Goal: Contribute content: Contribute content

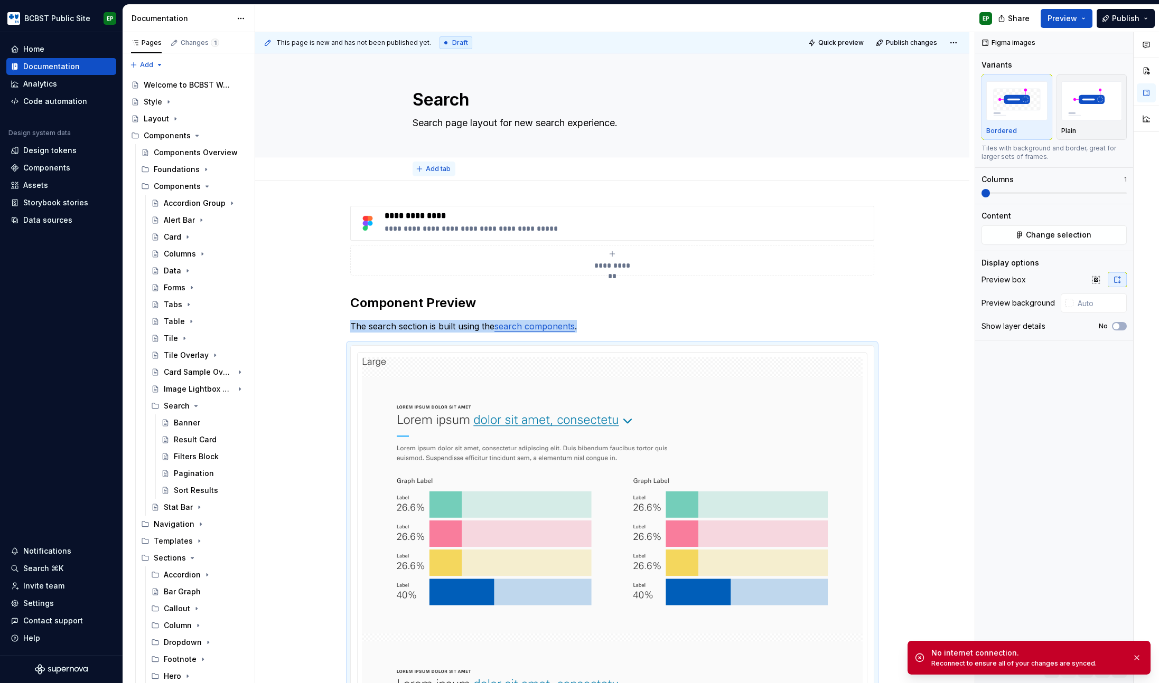
type textarea "*"
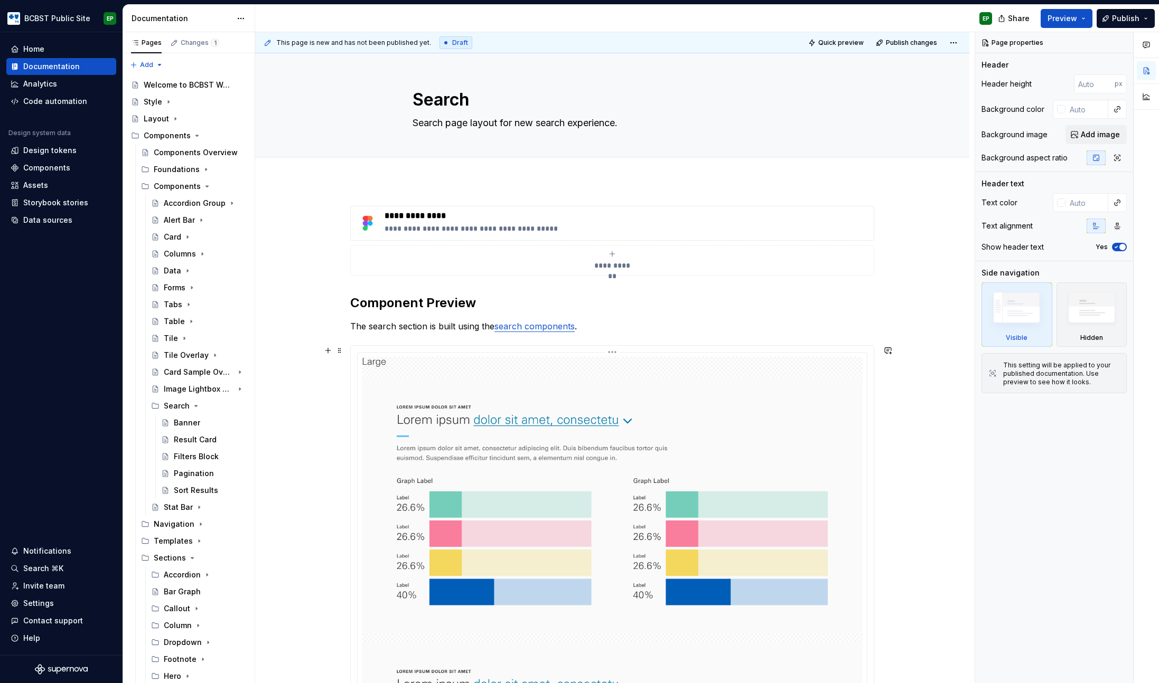
type textarea "*"
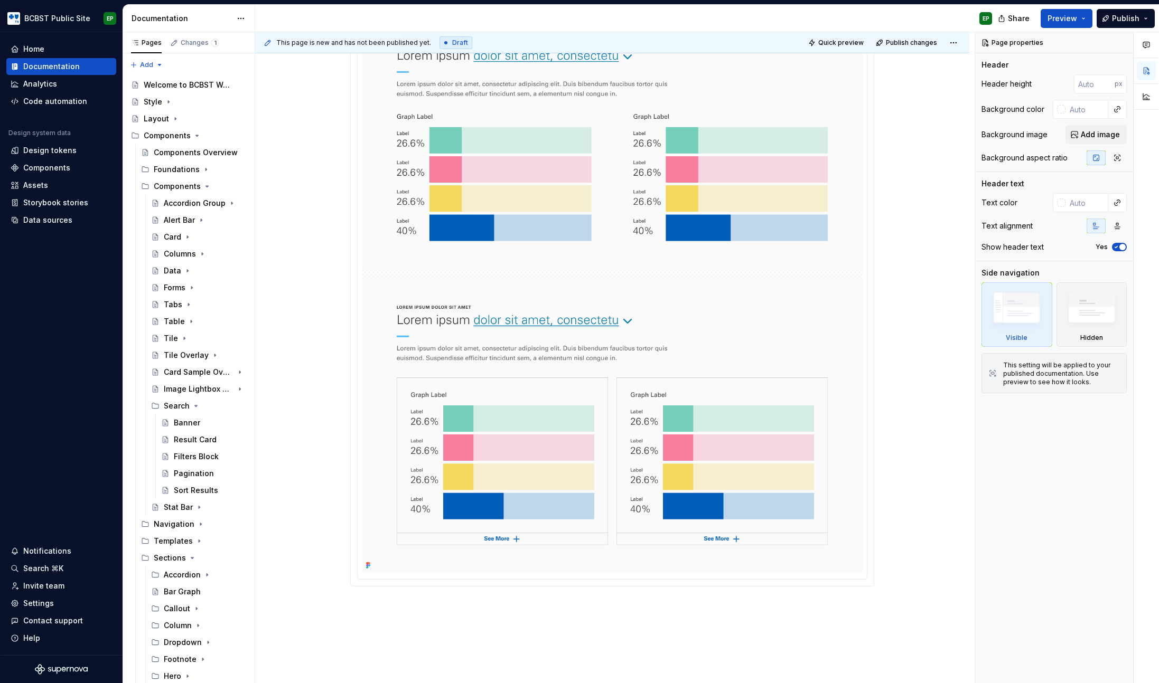
scroll to position [139, 0]
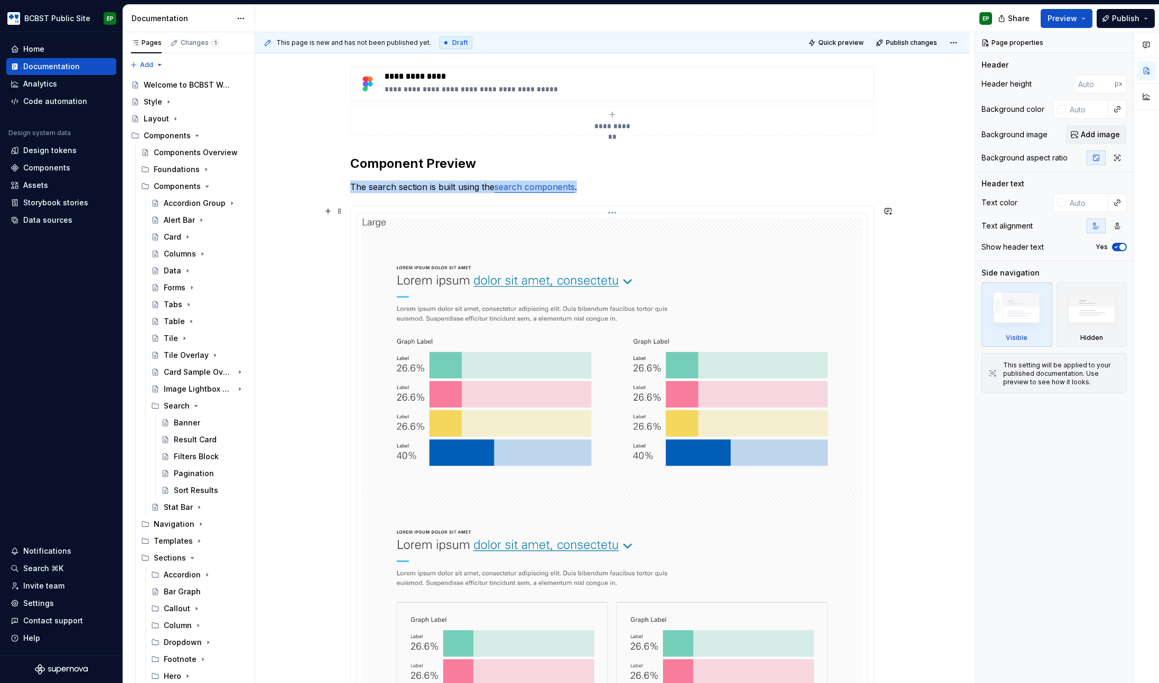
click at [526, 370] on img at bounding box center [612, 508] width 501 height 580
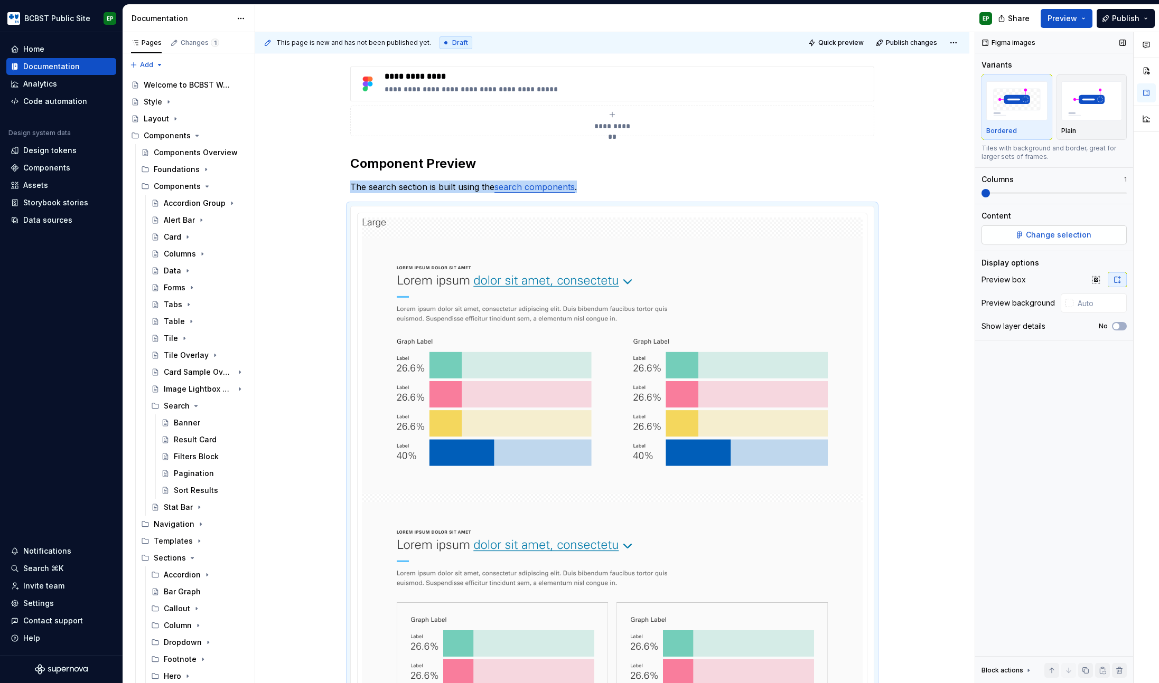
click at [1055, 231] on span "Change selection" at bounding box center [1058, 235] width 65 height 11
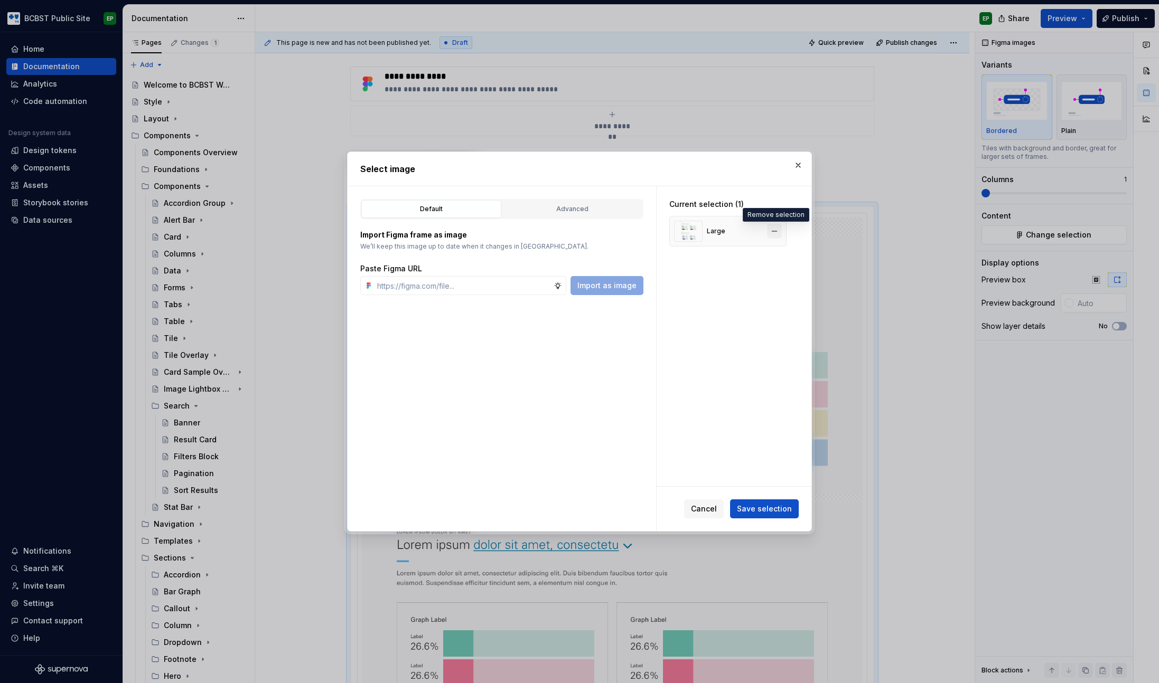
click at [775, 230] on button "button" at bounding box center [774, 231] width 15 height 15
click at [454, 286] on input "text" at bounding box center [463, 285] width 181 height 19
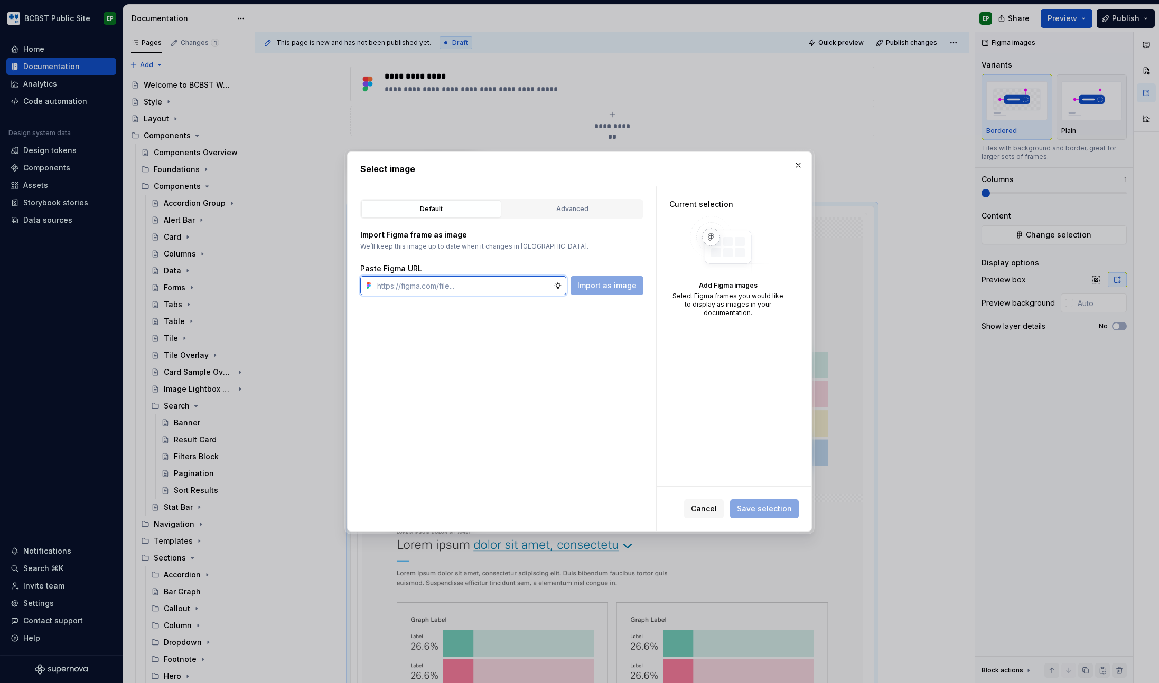
paste input "https://www.figma.com/design/n3tsHA0k2x7bRRPLEtkqVC/Public-Site-Component-Libra…"
type input "https://www.figma.com/design/n3tsHA0k2x7bRRPLEtkqVC/Public-Site-Component-Libra…"
click at [610, 287] on span "Import as image" at bounding box center [606, 285] width 59 height 11
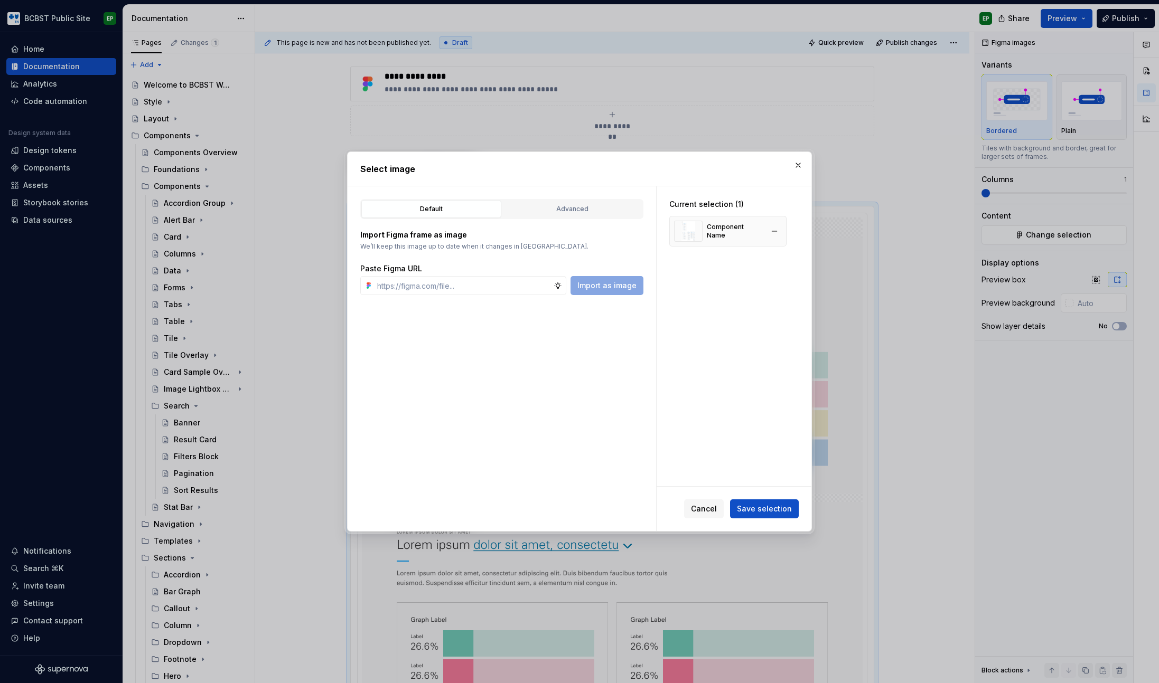
type textarea "*"
click at [772, 228] on button "button" at bounding box center [774, 231] width 15 height 15
click at [477, 283] on input "text" at bounding box center [463, 285] width 181 height 19
paste input "https://www.figma.com/design/n3tsHA0k2x7bRRPLEtkqVC/Public-Site-Component-Libra…"
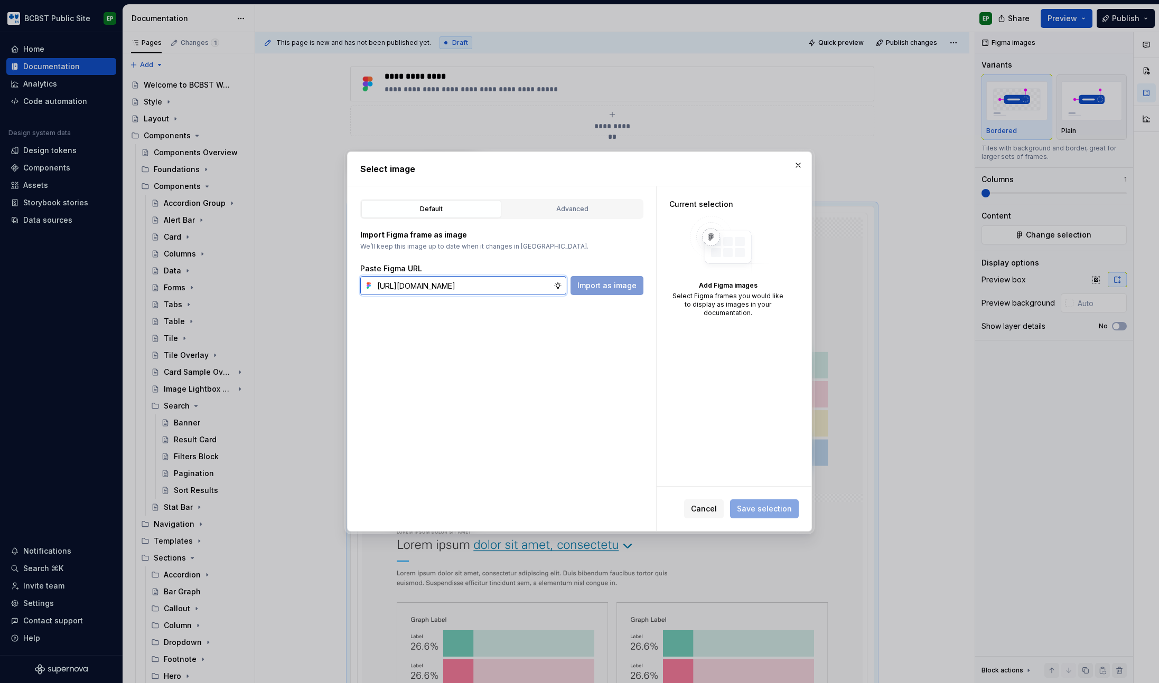
scroll to position [0, 309]
type input "https://www.figma.com/design/n3tsHA0k2x7bRRPLEtkqVC/Public-Site-Component-Libra…"
click at [599, 286] on span "Import as image" at bounding box center [606, 285] width 59 height 11
click at [462, 289] on input "text" at bounding box center [463, 285] width 181 height 19
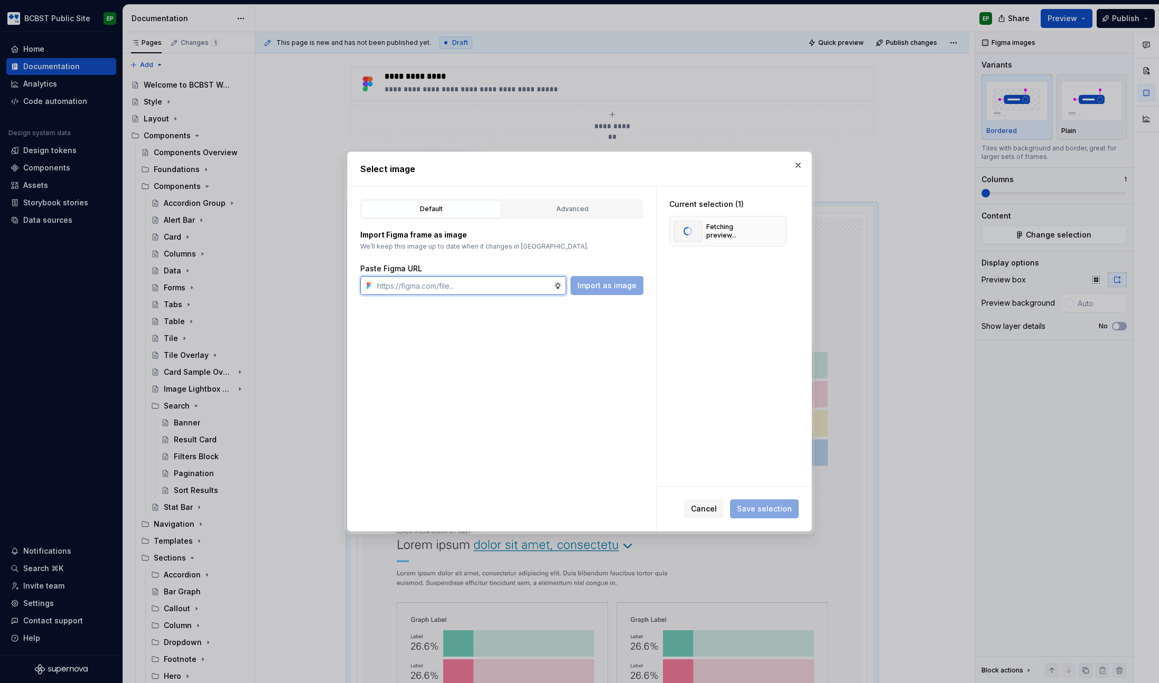
paste input "https://www.figma.com/design/n3tsHA0k2x7bRRPLEtkqVC/Public-Site-Component-Libra…"
type input "https://www.figma.com/design/n3tsHA0k2x7bRRPLEtkqVC/Public-Site-Component-Libra…"
click at [593, 288] on span "Import as image" at bounding box center [606, 285] width 59 height 11
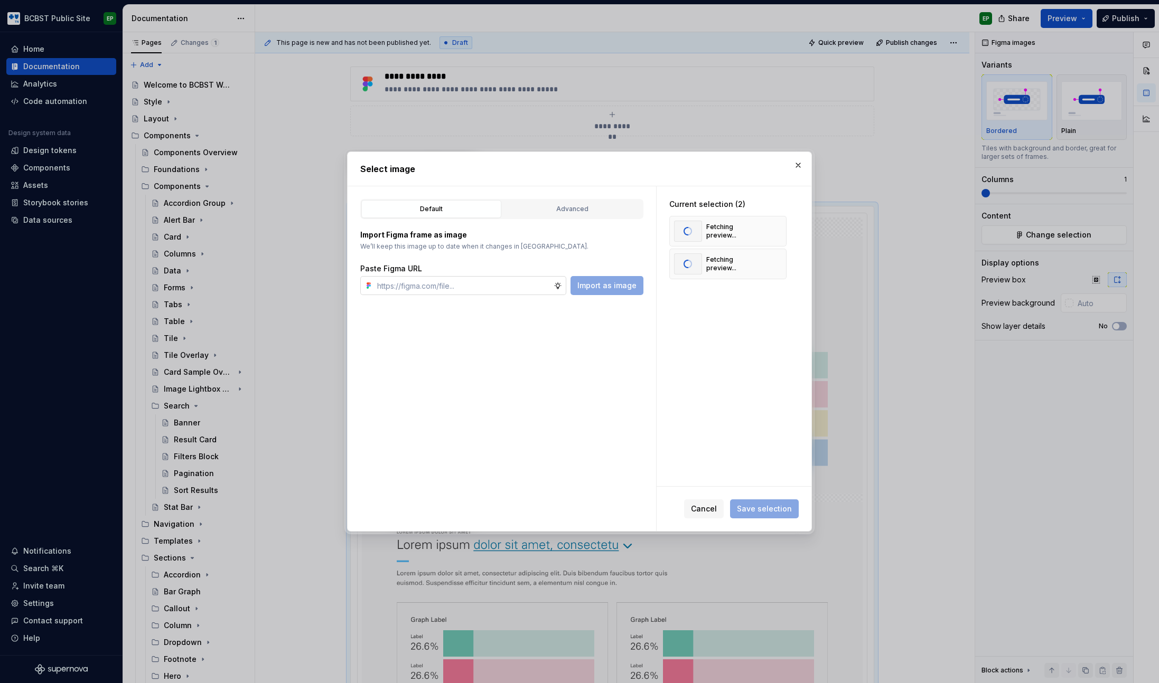
click at [478, 292] on input "text" at bounding box center [463, 285] width 181 height 19
paste input "https://www.figma.com/design/n3tsHA0k2x7bRRPLEtkqVC/Public-Site-Component-Libra…"
type input "https://www.figma.com/design/n3tsHA0k2x7bRRPLEtkqVC/Public-Site-Component-Libra…"
click at [613, 285] on span "Import as image" at bounding box center [606, 285] width 59 height 11
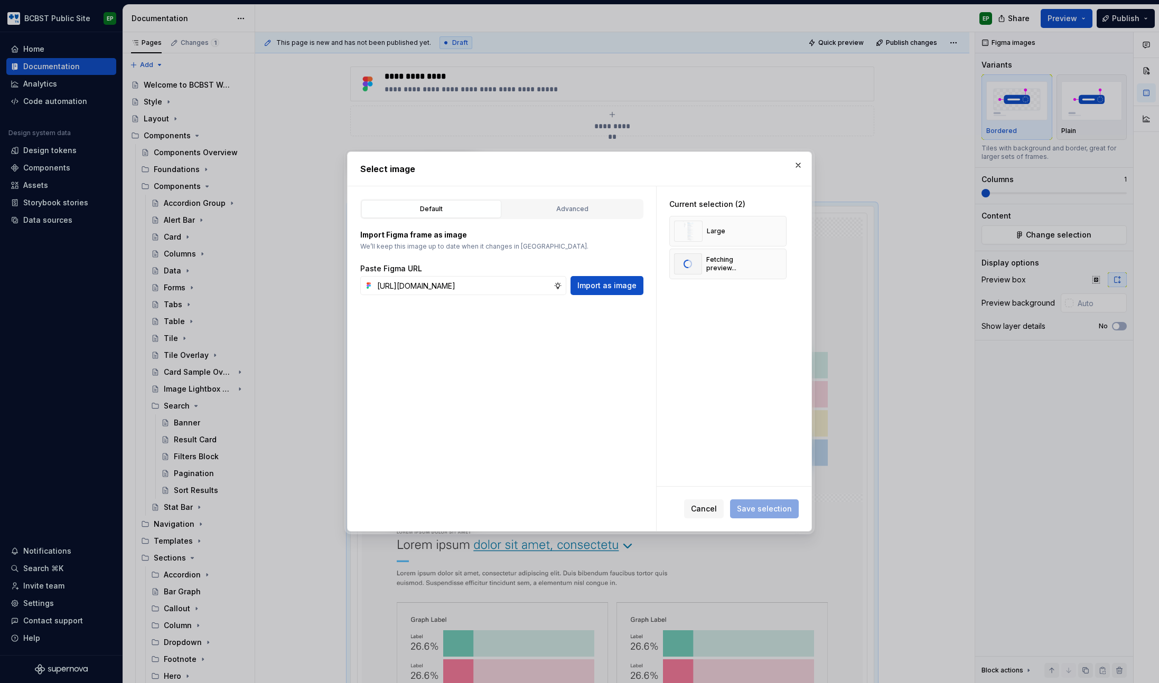
scroll to position [0, 0]
click at [502, 292] on input "text" at bounding box center [463, 285] width 181 height 19
paste input "https://www.figma.com/design/n3tsHA0k2x7bRRPLEtkqVC/Public-Site-Component-Libra…"
type input "https://www.figma.com/design/n3tsHA0k2x7bRRPLEtkqVC/Public-Site-Component-Libra…"
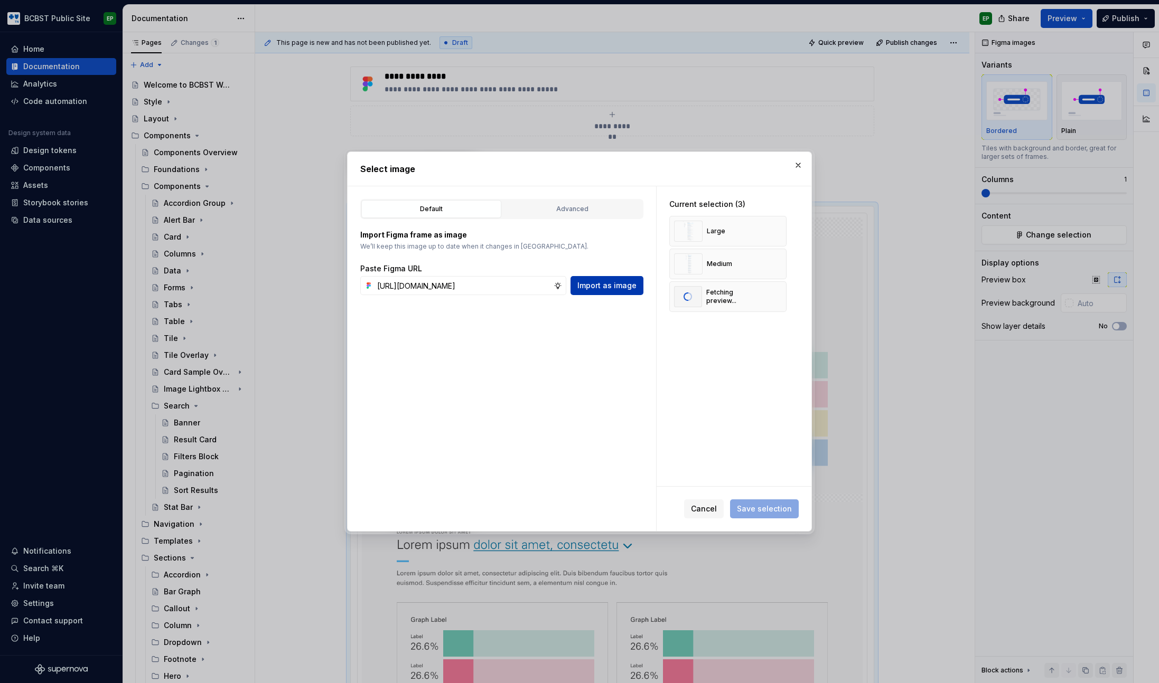
click at [609, 290] on span "Import as image" at bounding box center [606, 285] width 59 height 11
click at [756, 512] on span "Save selection" at bounding box center [764, 509] width 55 height 11
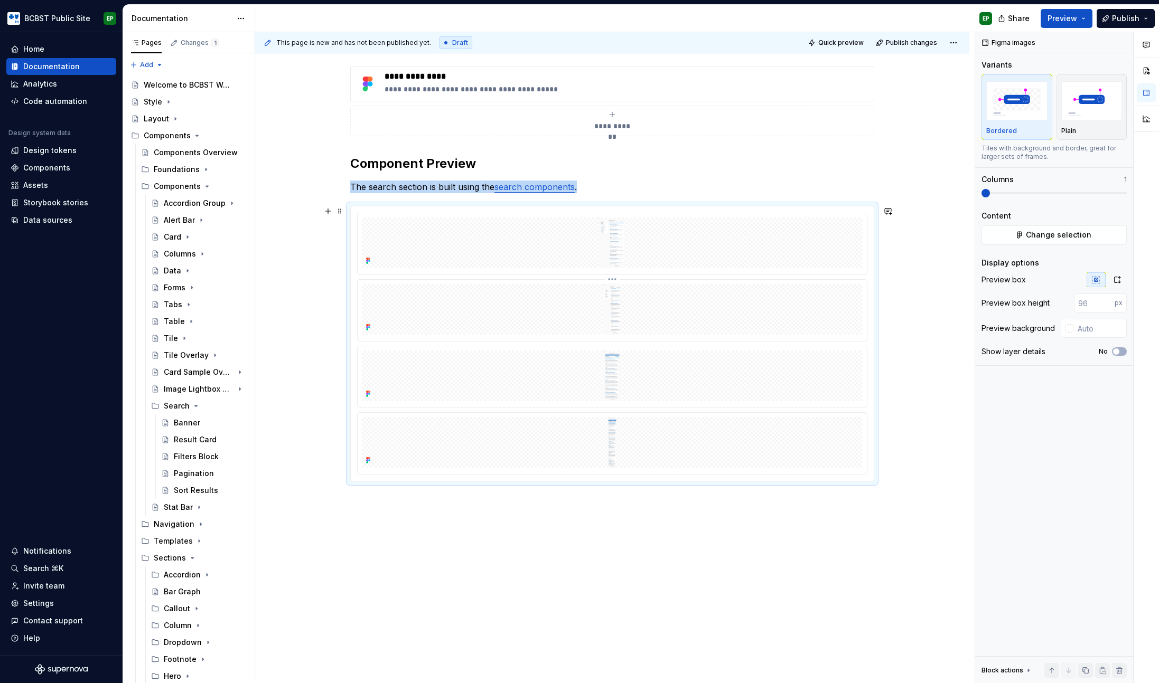
click at [800, 313] on img at bounding box center [612, 309] width 501 height 51
click at [1113, 280] on icon "button" at bounding box center [1117, 280] width 8 height 8
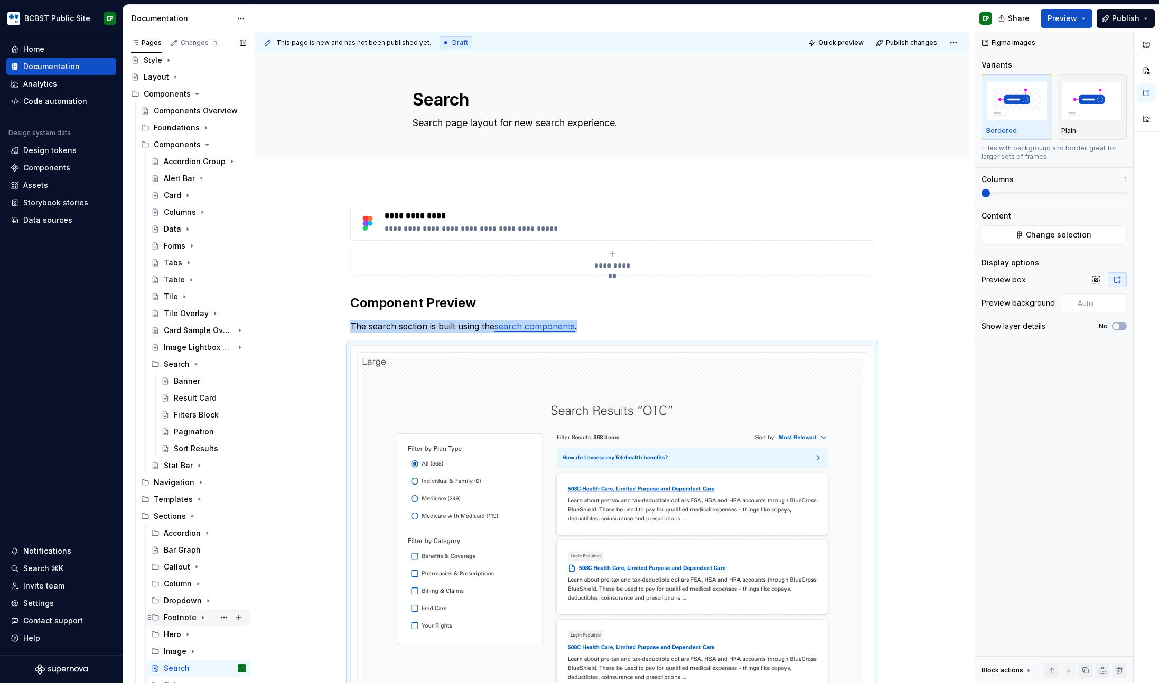
scroll to position [134, 0]
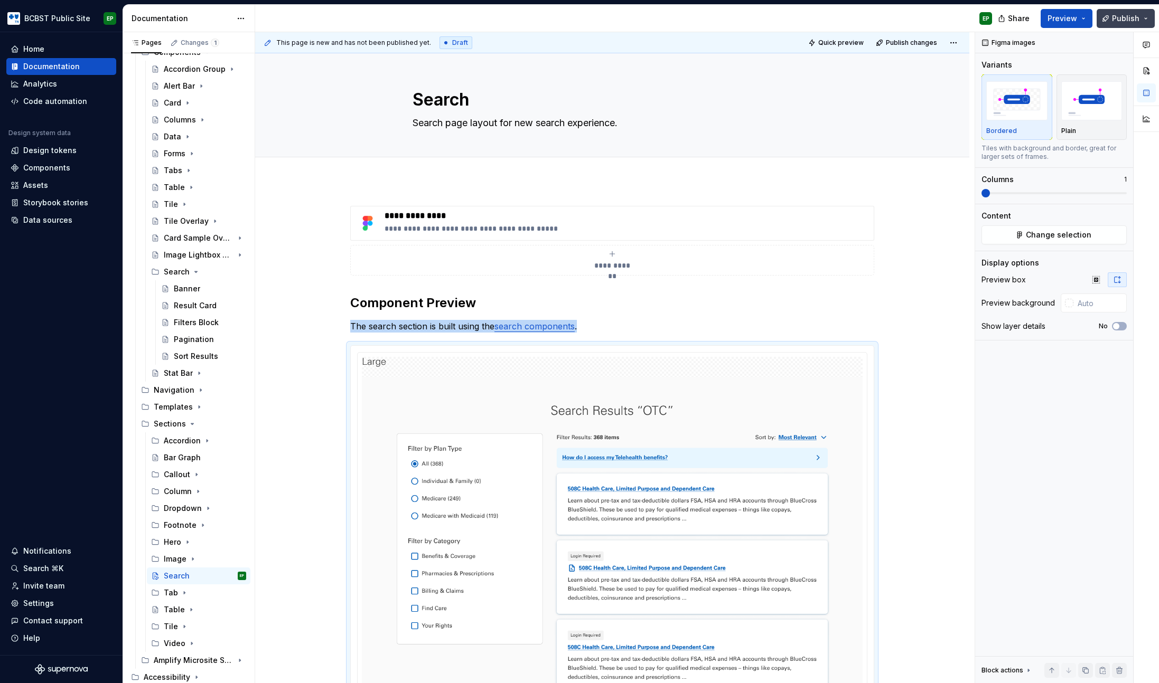
click at [1117, 15] on span "Publish" at bounding box center [1125, 18] width 27 height 11
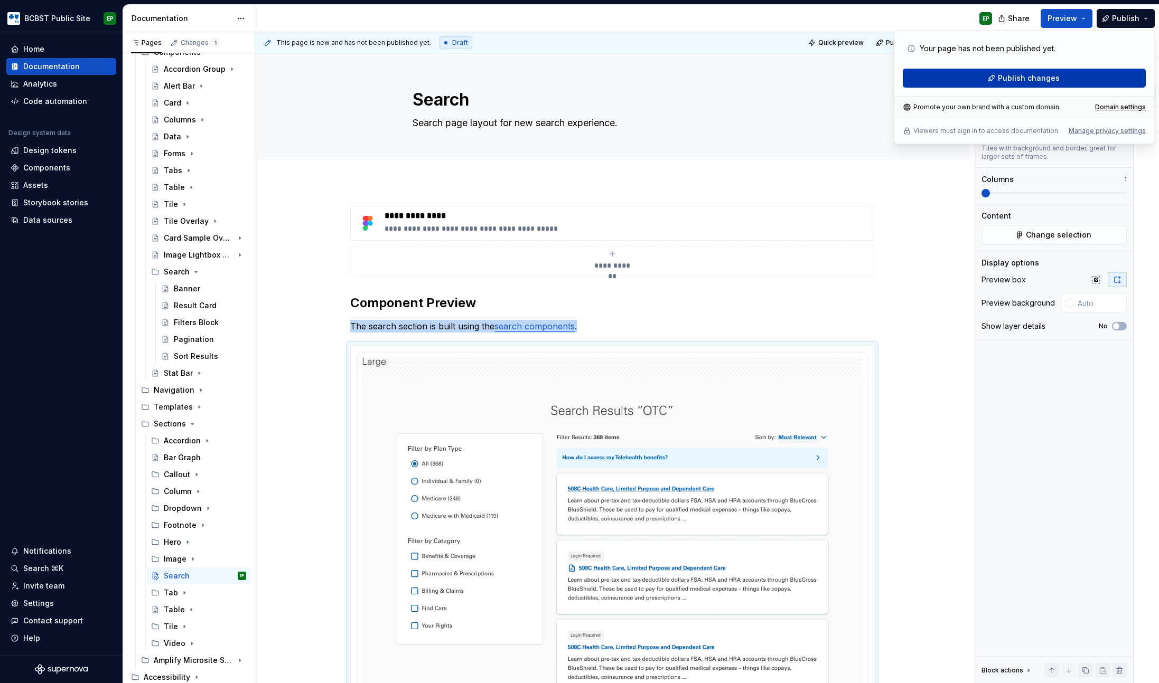
click at [1076, 80] on button "Publish changes" at bounding box center [1024, 78] width 243 height 19
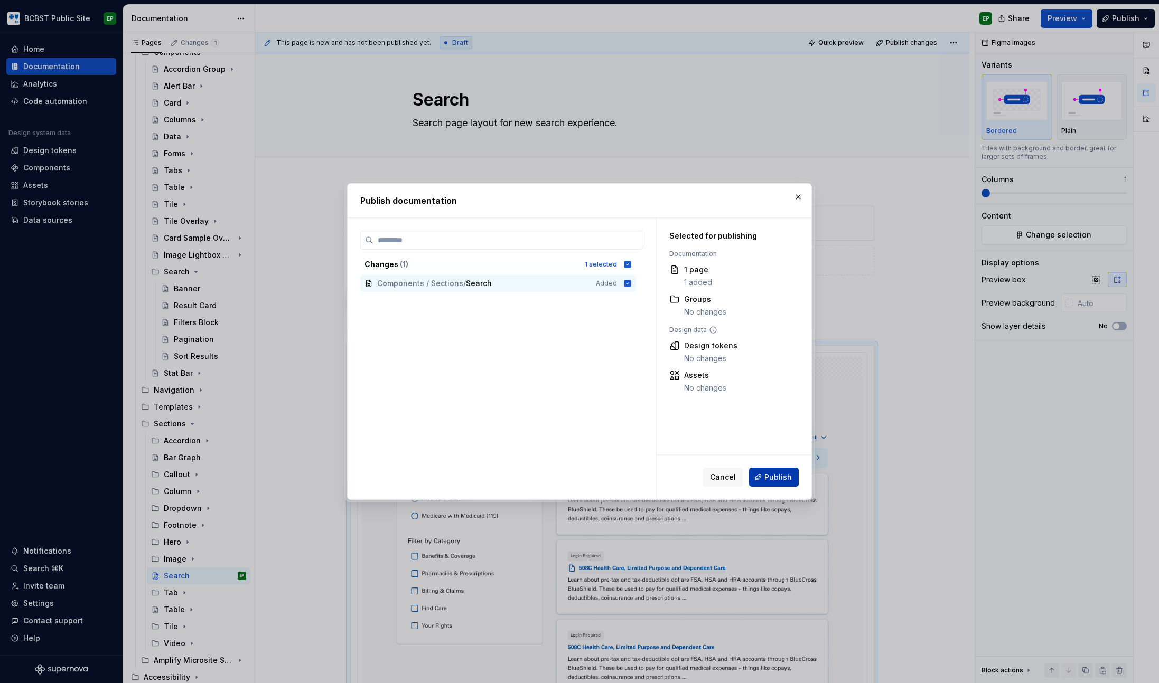
click at [764, 474] on button "Publish" at bounding box center [774, 477] width 50 height 19
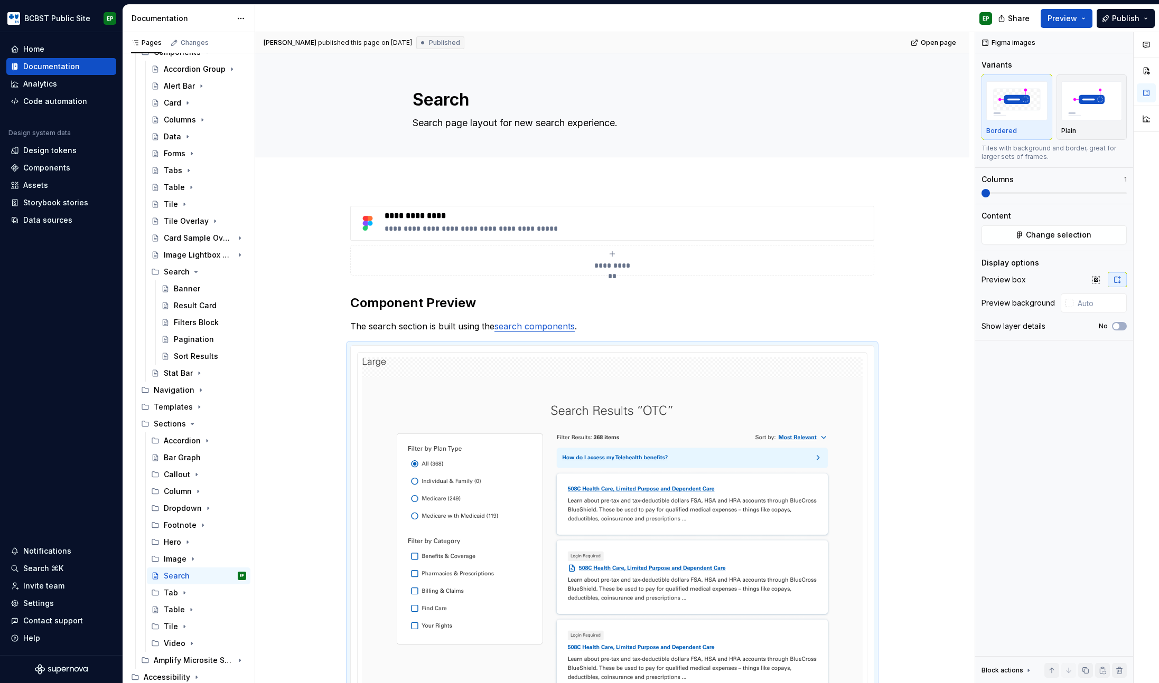
click at [1032, 424] on div "Figma images Variants Bordered Plain Tiles with background and border, great fo…" at bounding box center [1054, 358] width 158 height 652
type textarea "*"
